Goal: Task Accomplishment & Management: Manage account settings

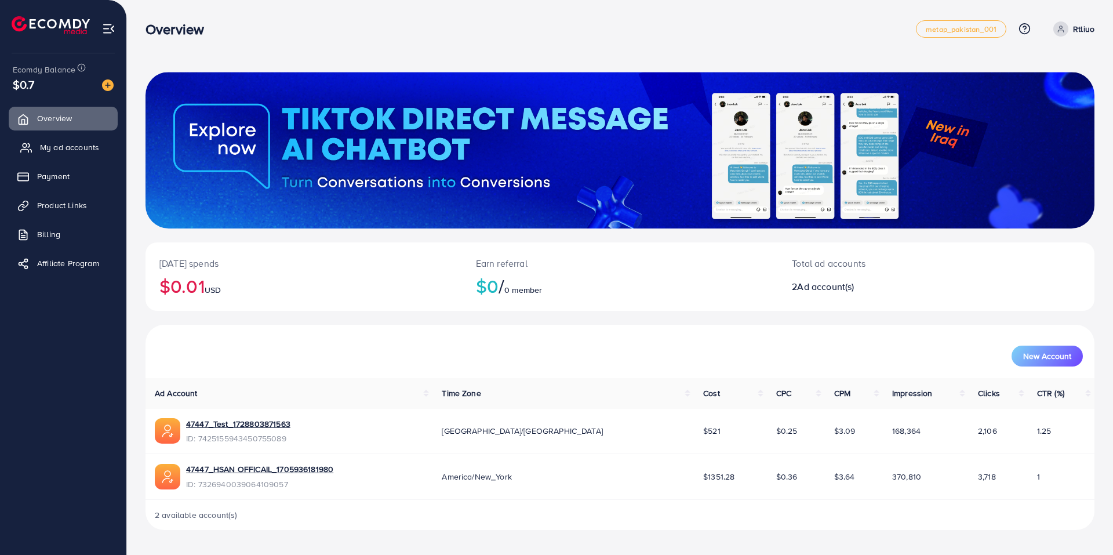
click at [49, 145] on span "My ad accounts" at bounding box center [69, 147] width 59 height 12
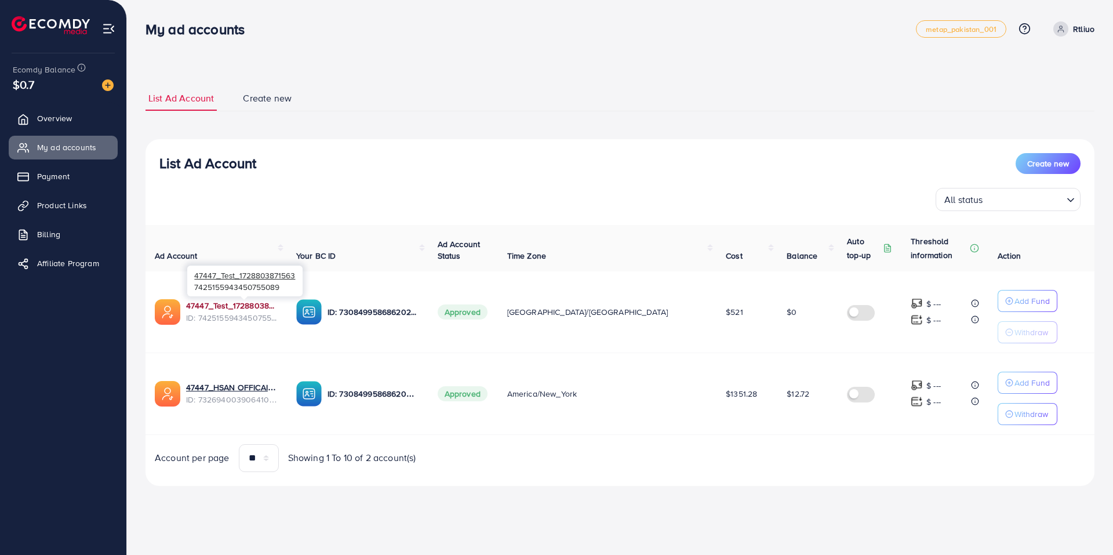
click at [236, 303] on link "47447_Test_1728803871563" at bounding box center [232, 306] width 92 height 12
click at [94, 177] on link "Payment" at bounding box center [63, 176] width 109 height 23
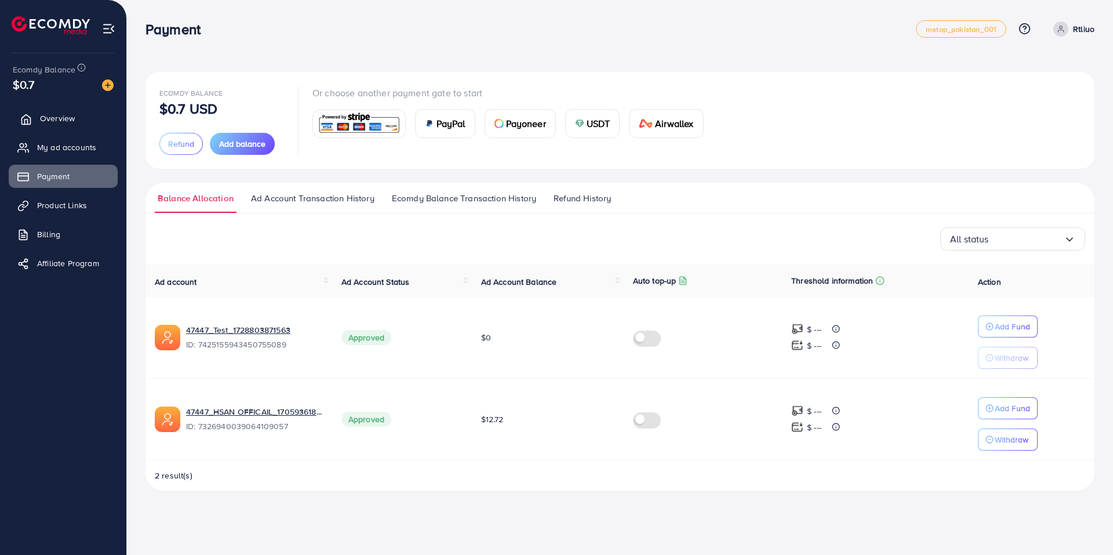
click at [116, 122] on link "Overview" at bounding box center [63, 118] width 109 height 23
